Goal: Transaction & Acquisition: Purchase product/service

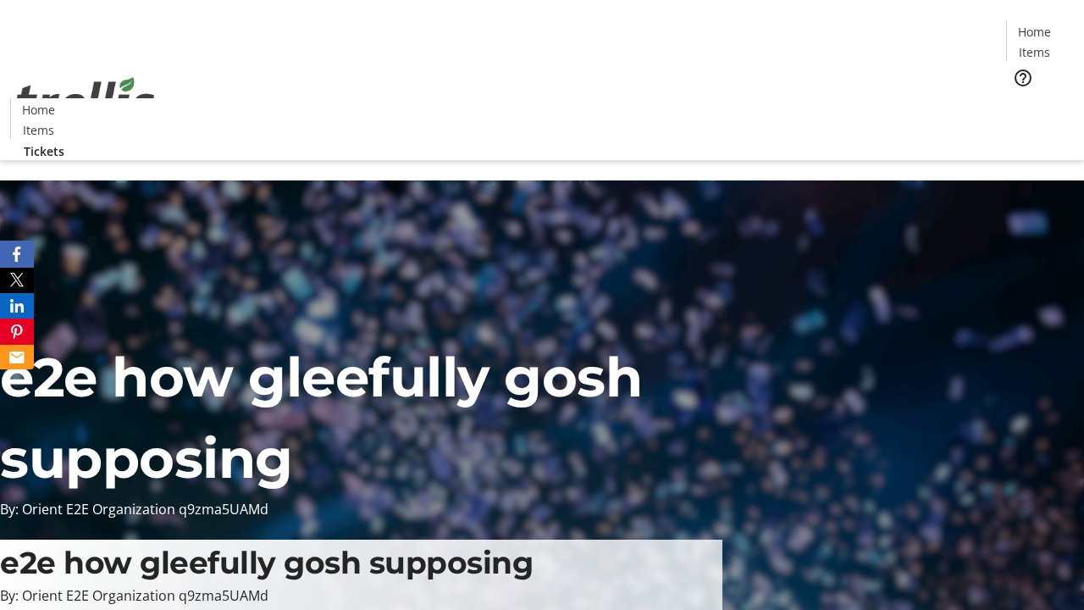
click at [1020, 98] on span "Tickets" at bounding box center [1040, 107] width 41 height 18
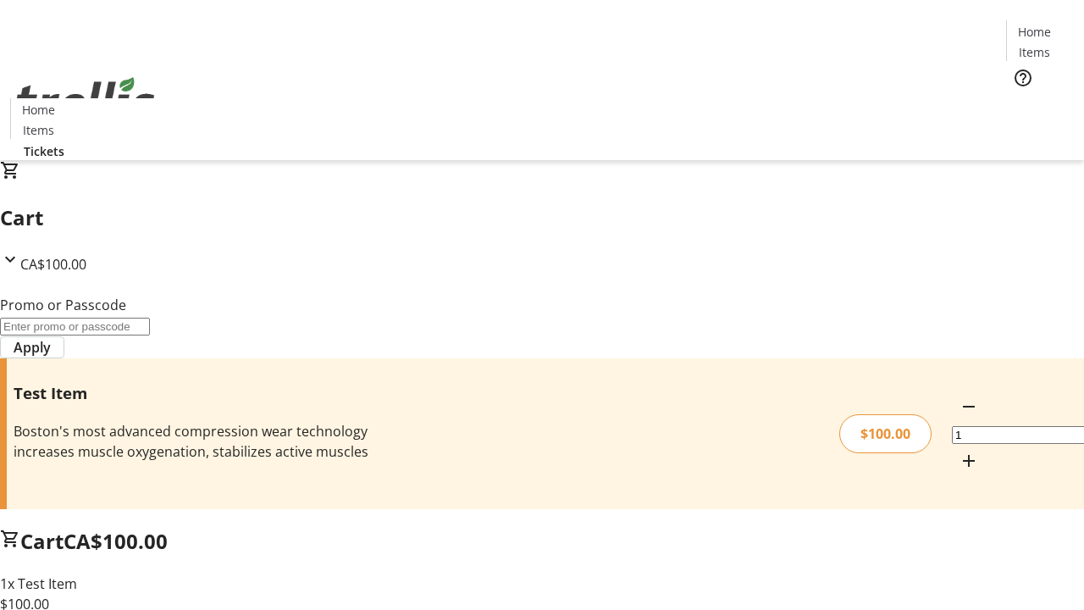
type input "PERCENT"
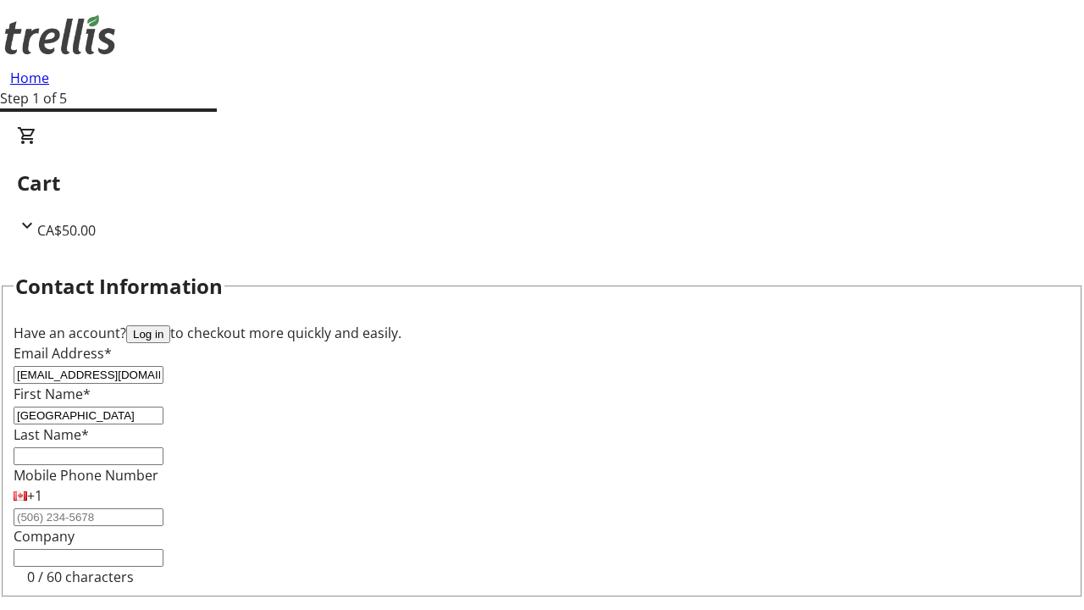
type input "[GEOGRAPHIC_DATA]"
type input "[PERSON_NAME]"
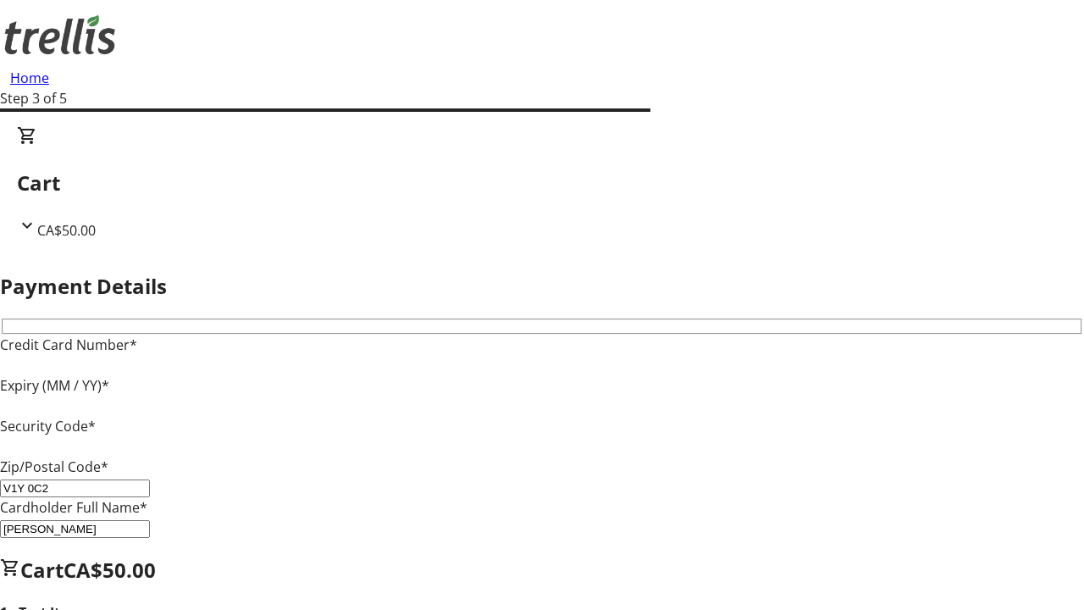
type input "V1Y 0C2"
